Goal: Navigation & Orientation: Find specific page/section

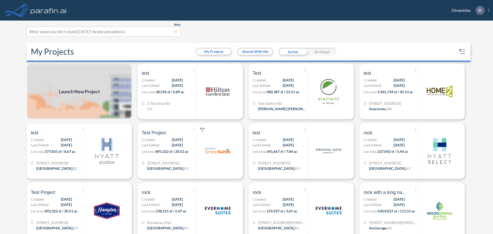
click at [489, 10] on icon "Show More Created with sketchtool." at bounding box center [488, 10] width 1 height 3
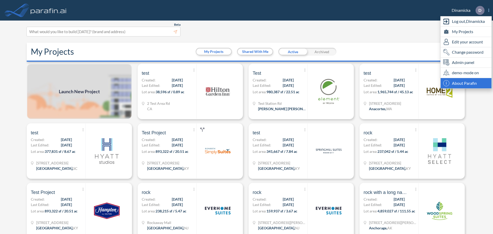
click at [466, 84] on span "About Parafin" at bounding box center [464, 83] width 25 height 6
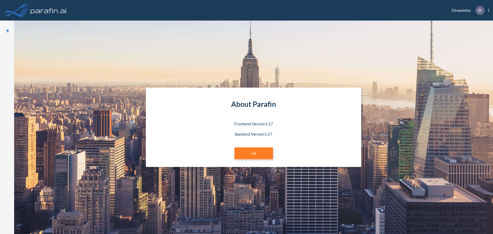
click at [489, 11] on header "Dinamicka D Show More Created with sketchtool. exit-to-app-button Created with …" at bounding box center [246, 10] width 493 height 21
click at [488, 10] on icon at bounding box center [488, 10] width 1 height 3
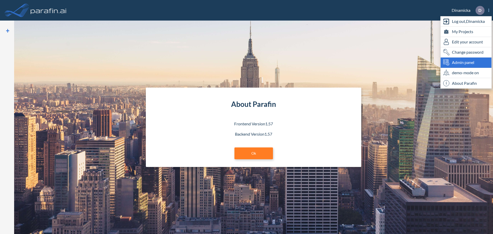
click at [472, 60] on span "Admin panel" at bounding box center [463, 62] width 22 height 6
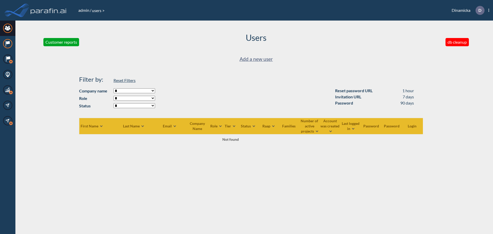
click at [9, 44] on icon "Hotel Brands" at bounding box center [7, 43] width 9 height 9
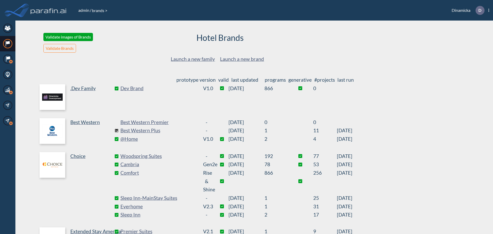
click at [374, 35] on div "Hotel Brands Launch a new family Launch a new brand" at bounding box center [220, 42] width 361 height 43
click at [421, 57] on div "Hotel Brands Launch a new family Launch a new brand" at bounding box center [256, 48] width 433 height 55
click at [489, 11] on header "admin / brands > Dinamicka D Show More Created with sketchtool. exit-to-app-but…" at bounding box center [246, 10] width 493 height 21
click at [488, 11] on span "D Show More Created with sketchtool. exit-to-app-button Created with Sketch. Lo…" at bounding box center [479, 10] width 19 height 9
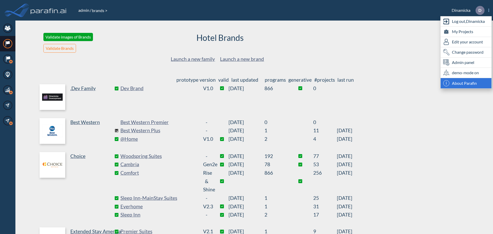
click at [468, 86] on span "About Parafin" at bounding box center [464, 83] width 25 height 6
